Goal: Find specific page/section: Find specific page/section

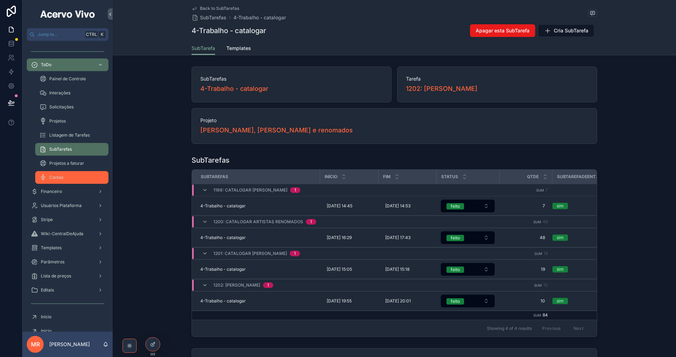
click at [72, 181] on div "Contas" at bounding box center [71, 177] width 65 height 11
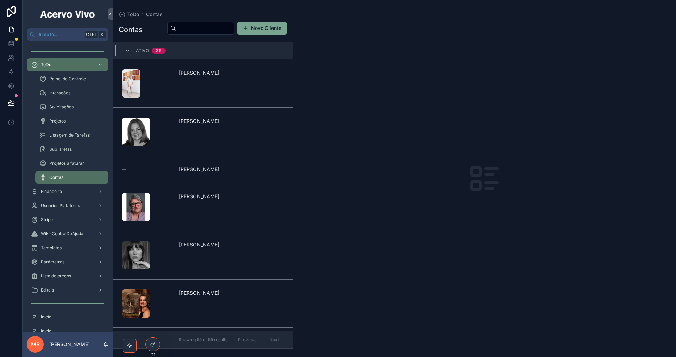
click at [199, 30] on input "scrollable content" at bounding box center [205, 28] width 58 height 10
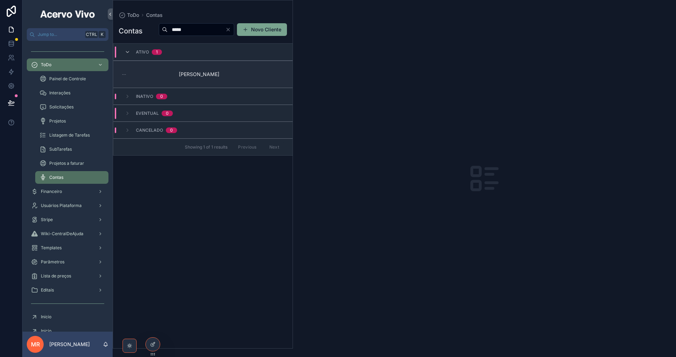
type input "*****"
click at [227, 78] on div "-- [PERSON_NAME]" at bounding box center [203, 74] width 162 height 7
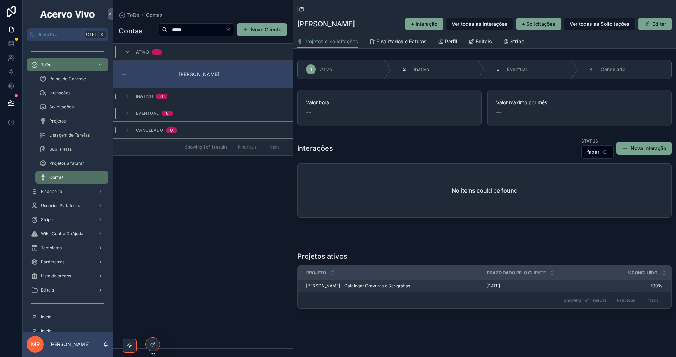
click at [385, 287] on span "[PERSON_NAME] - Catalogar Gravuras e Serigrafias" at bounding box center [358, 286] width 104 height 6
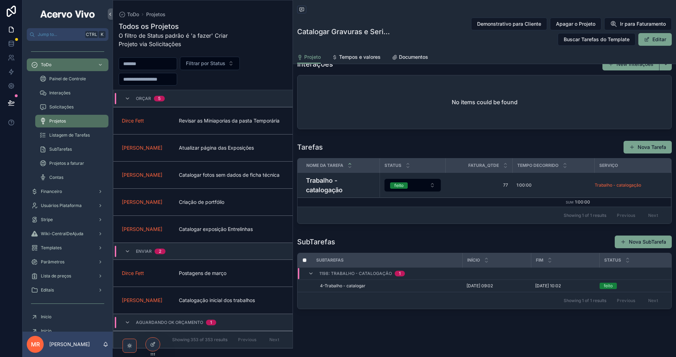
scroll to position [499, 0]
